Goal: Task Accomplishment & Management: Use online tool/utility

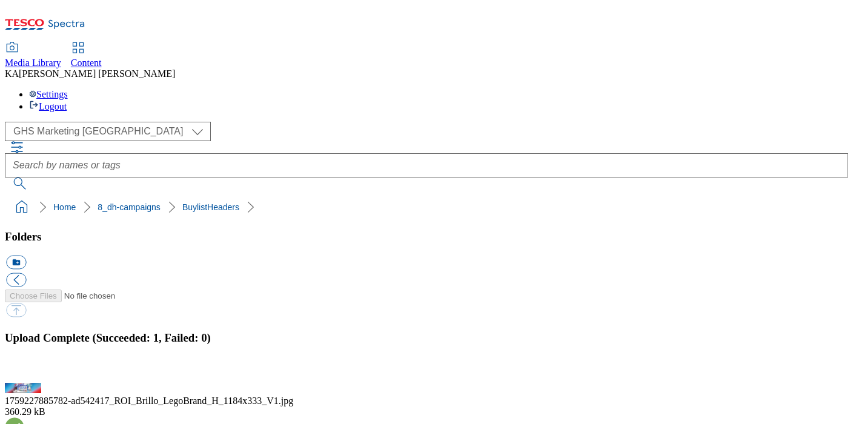
scroll to position [190, 0]
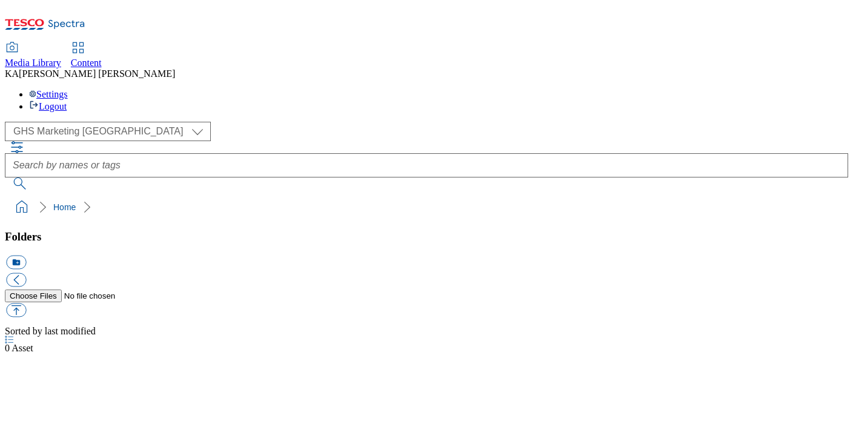
select select "flare-ghs-mktg"
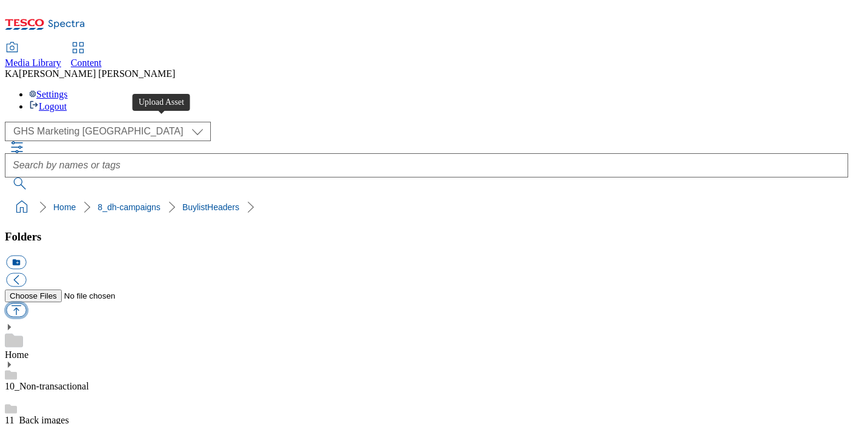
click at [26, 304] on button "button" at bounding box center [16, 311] width 20 height 14
type input "C:\fakepath\1758628628385-ad541231_Haribo_LegoBrand_H_1184x333_V2.jpg"
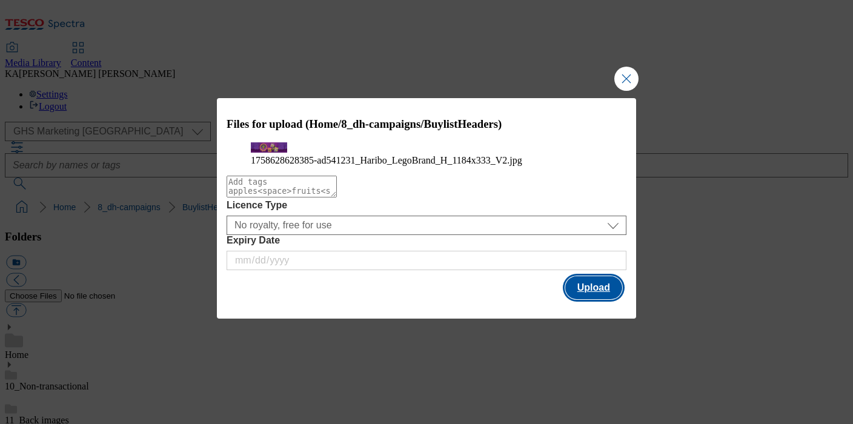
click at [602, 299] on button "Upload" at bounding box center [593, 287] width 57 height 23
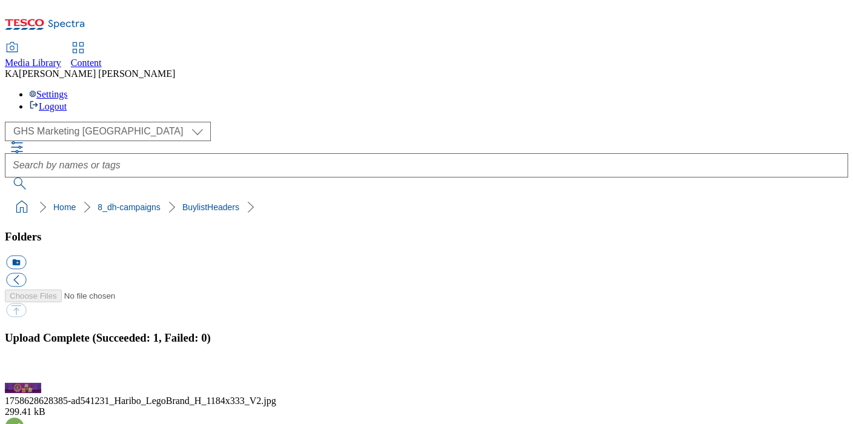
click at [24, 370] on button "button" at bounding box center [15, 376] width 18 height 12
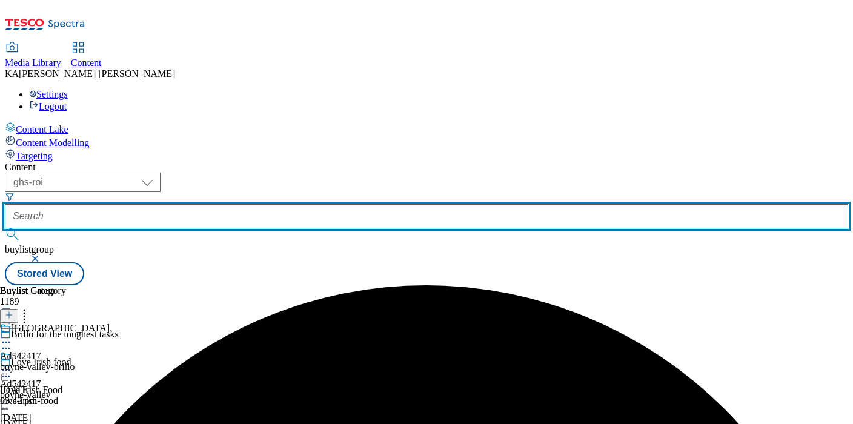
click at [284, 204] on input "text" at bounding box center [426, 216] width 843 height 24
paste input "haribo-jellies-25tw34"
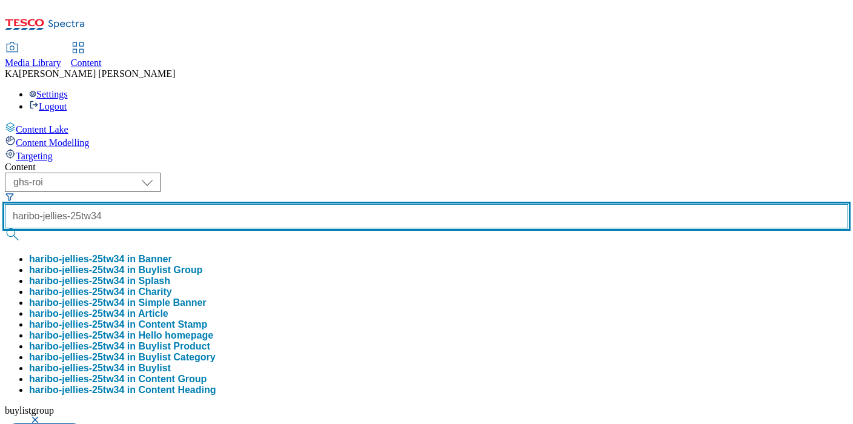
type input "haribo-jellies-25tw34"
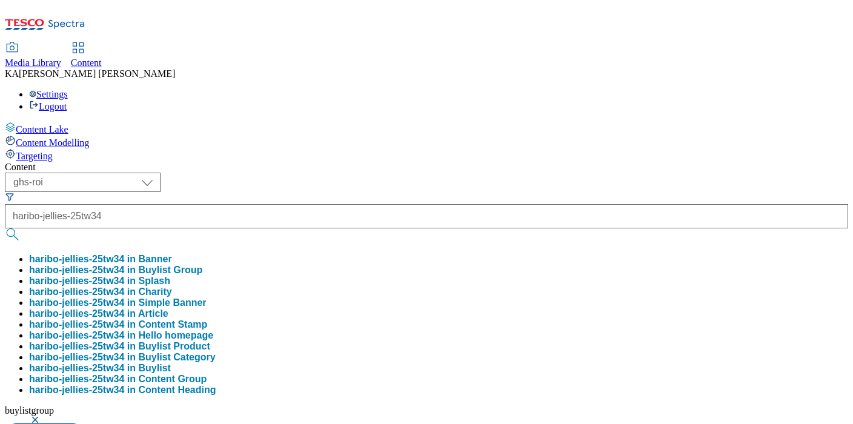
click at [202, 265] on button "haribo-jellies-25tw34 in Buylist Group" at bounding box center [115, 270] width 173 height 11
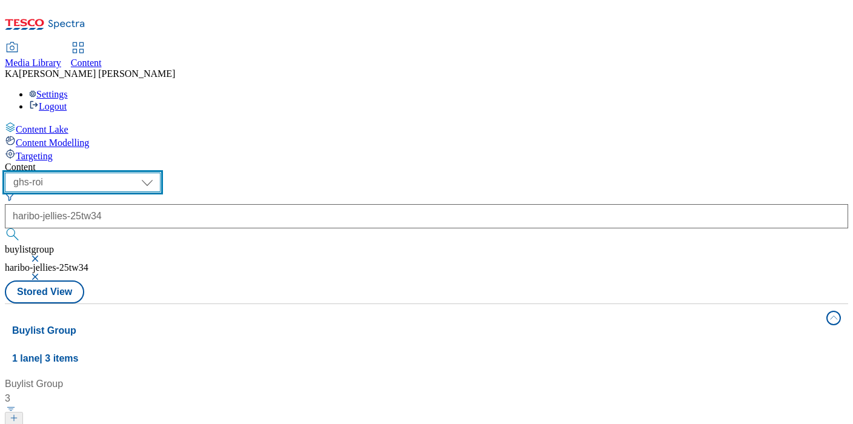
click at [161, 173] on select "ghs-roi ghs-[GEOGRAPHIC_DATA]" at bounding box center [83, 182] width 156 height 19
select select "ghs-[GEOGRAPHIC_DATA]"
click at [158, 173] on select "ghs-roi ghs-[GEOGRAPHIC_DATA]" at bounding box center [83, 182] width 156 height 19
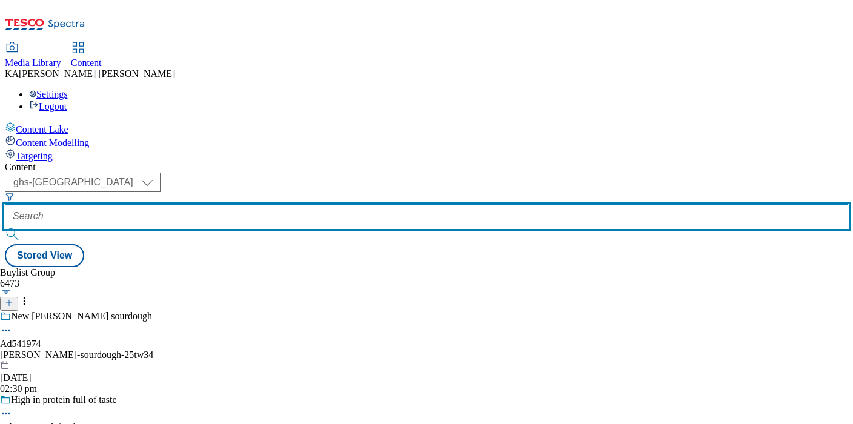
click at [285, 204] on input "text" at bounding box center [426, 216] width 843 height 24
paste input "haribo-jellies-25tw34"
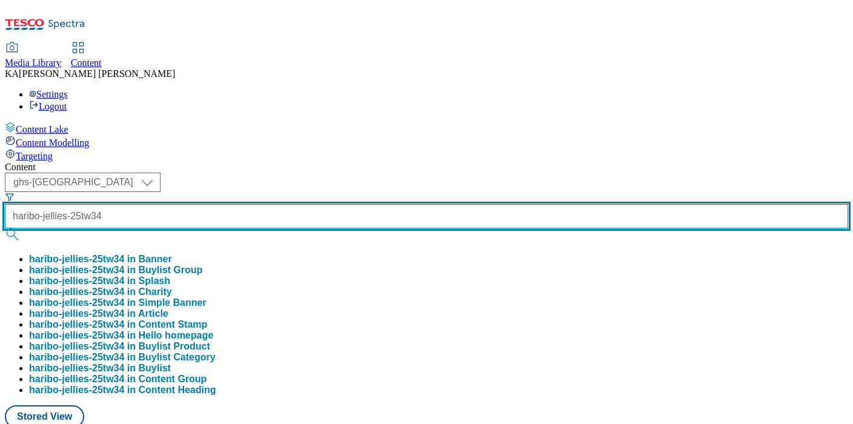
type input "haribo-jellies-25tw34"
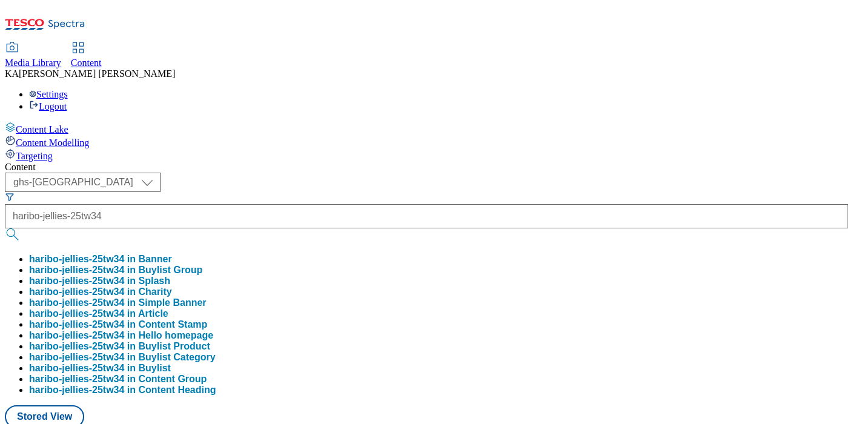
click at [202, 265] on button "haribo-jellies-25tw34 in Buylist Group" at bounding box center [115, 270] width 173 height 11
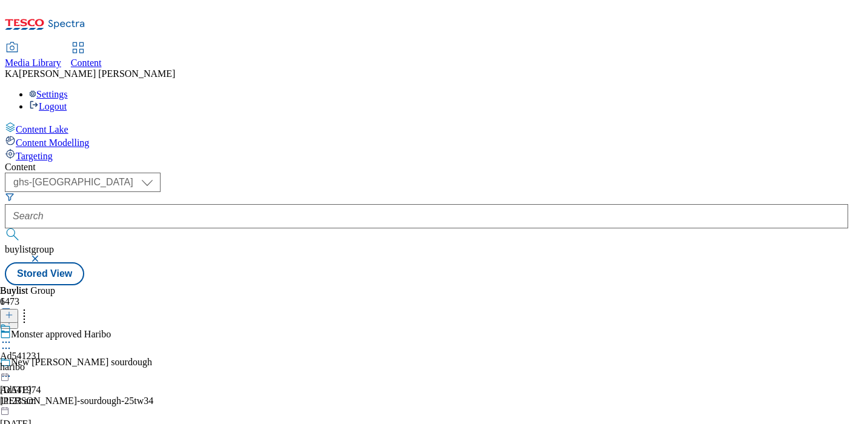
click at [12, 336] on icon at bounding box center [6, 342] width 12 height 12
click at [51, 363] on span "Edit" at bounding box center [45, 367] width 14 height 9
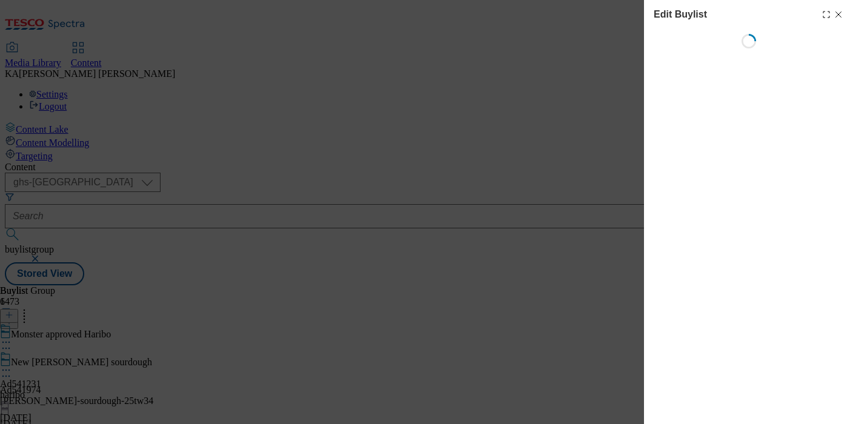
select select "tactical"
select select "supplier funded short term 1-3 weeks"
select select "dunnhumby"
select select "Banner"
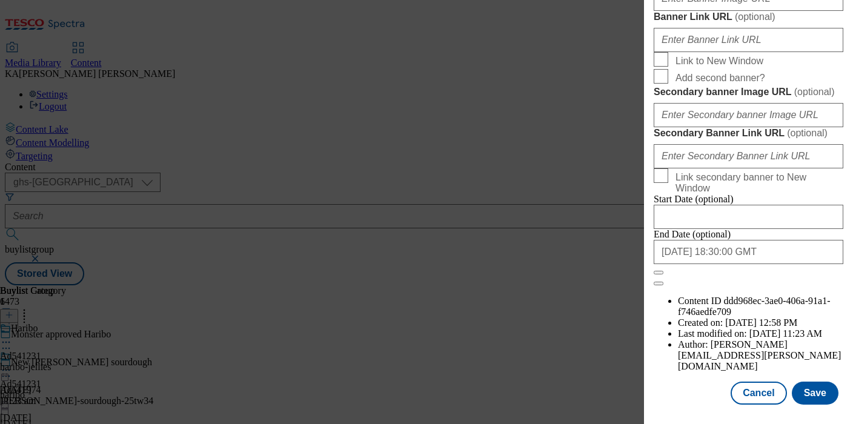
scroll to position [1183, 0]
paste input "[URL][DOMAIN_NAME]"
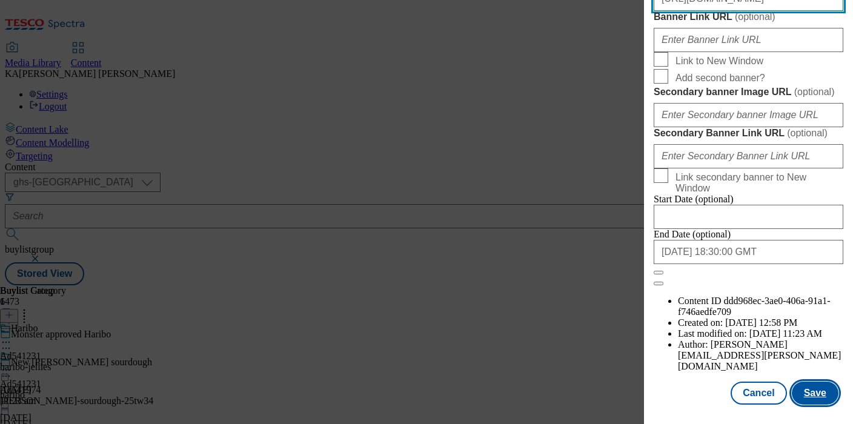
type input "[URL][DOMAIN_NAME]"
click at [815, 391] on button "Save" at bounding box center [815, 393] width 47 height 23
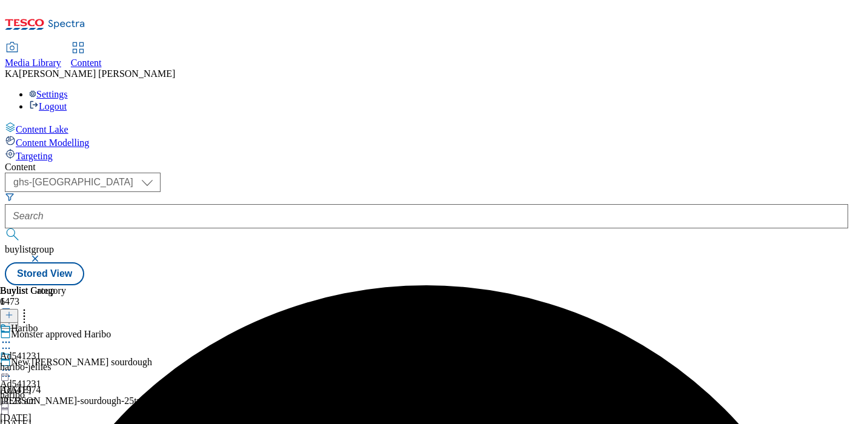
click at [12, 364] on icon at bounding box center [6, 370] width 12 height 12
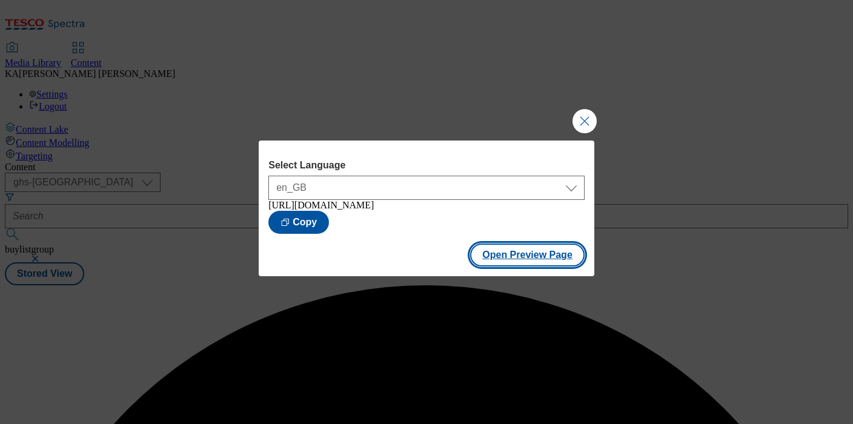
click at [488, 267] on button "Open Preview Page" at bounding box center [527, 255] width 114 height 23
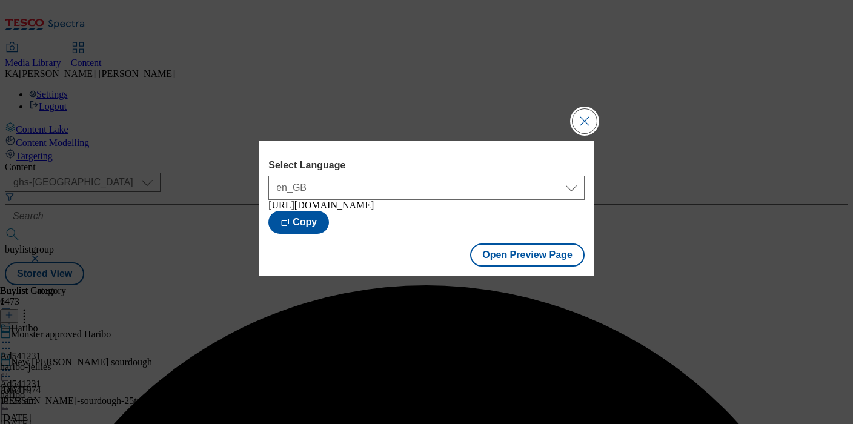
click at [581, 113] on button "Close Modal" at bounding box center [584, 121] width 24 height 24
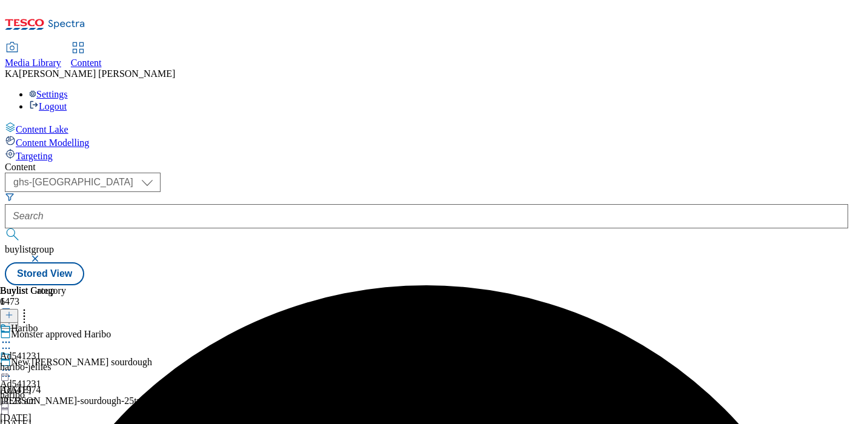
click at [12, 364] on icon at bounding box center [6, 370] width 12 height 12
